Goal: Information Seeking & Learning: Learn about a topic

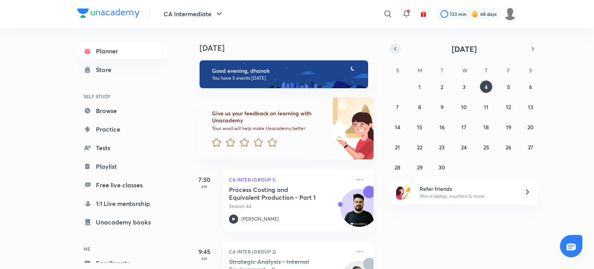
click at [399, 48] on button "button" at bounding box center [395, 48] width 11 height 11
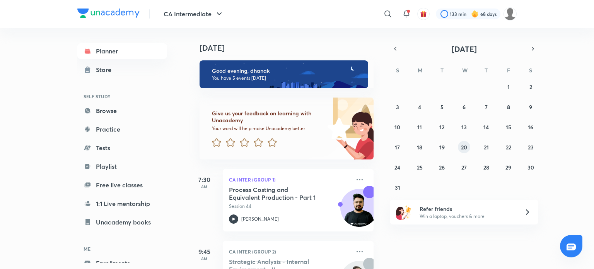
click at [462, 146] on abbr "20" at bounding box center [464, 146] width 6 height 7
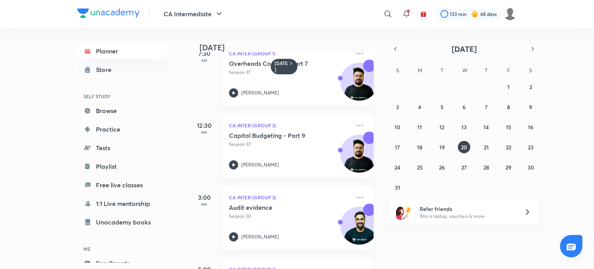
scroll to position [17, 0]
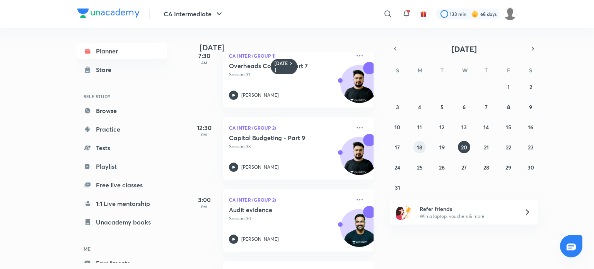
click at [419, 149] on abbr "18" at bounding box center [419, 146] width 5 height 7
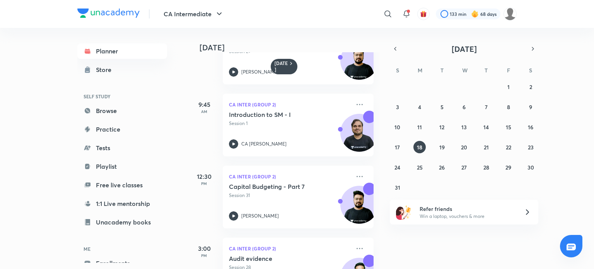
scroll to position [83, 0]
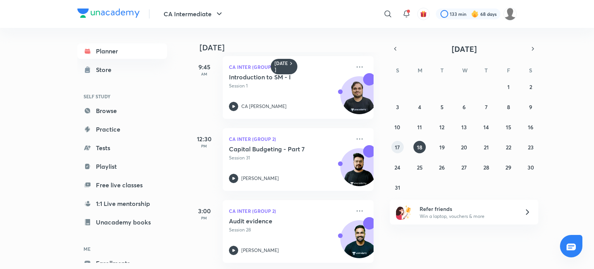
click at [396, 151] on button "17" at bounding box center [397, 147] width 12 height 12
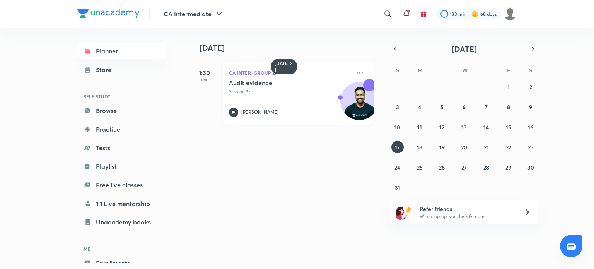
click at [275, 110] on div "Shantam Gupta" at bounding box center [289, 111] width 121 height 9
click at [397, 53] on button "button" at bounding box center [395, 48] width 11 height 11
click at [456, 147] on div "29 30 1 2 3 4 5 6 7 8 9 10 11 12 13 14 15 16 17 18 19 20 21 22 23 24 25 26 27 2…" at bounding box center [464, 126] width 148 height 93
click at [469, 150] on div "29 30 1 2 3 4 5 6 7 8 9 10 11 12 13 14 15 16 17 18 19 20 21 22 23 24 25 26 27 2…" at bounding box center [464, 126] width 148 height 93
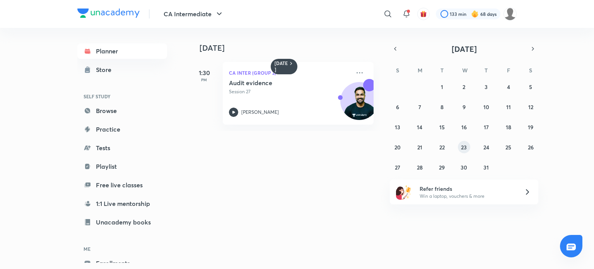
click at [458, 142] on div "29 30 1 2 3 4 5 6 7 8 9 10 11 12 13 14 15 16 17 18 19 20 21 22 23 24 25 26 27 2…" at bounding box center [464, 126] width 148 height 93
click at [461, 143] on abbr "23" at bounding box center [464, 146] width 6 height 7
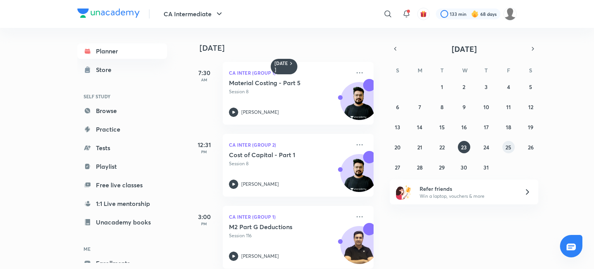
click at [511, 143] on abbr "25" at bounding box center [508, 146] width 6 height 7
click at [233, 185] on icon at bounding box center [233, 183] width 9 height 9
